Goal: Find specific page/section: Find specific page/section

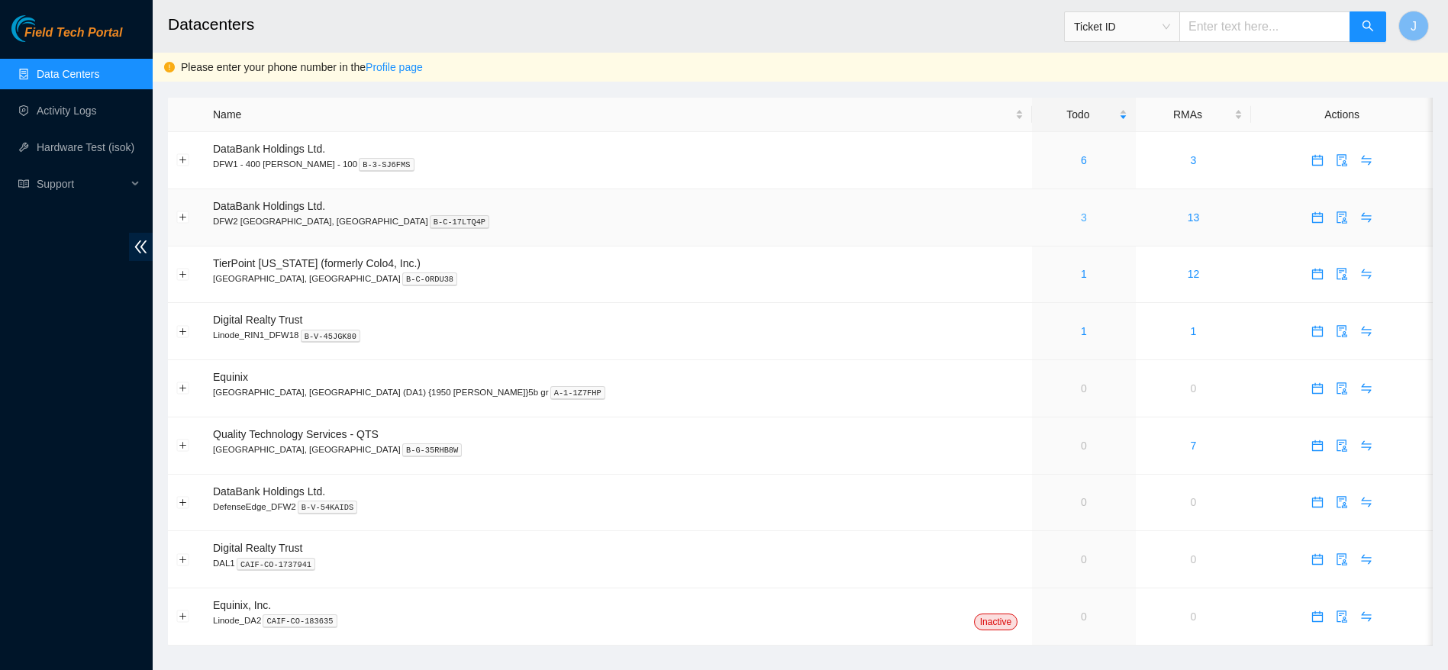
click at [1081, 218] on link "3" at bounding box center [1084, 217] width 6 height 12
